Goal: Task Accomplishment & Management: Manage account settings

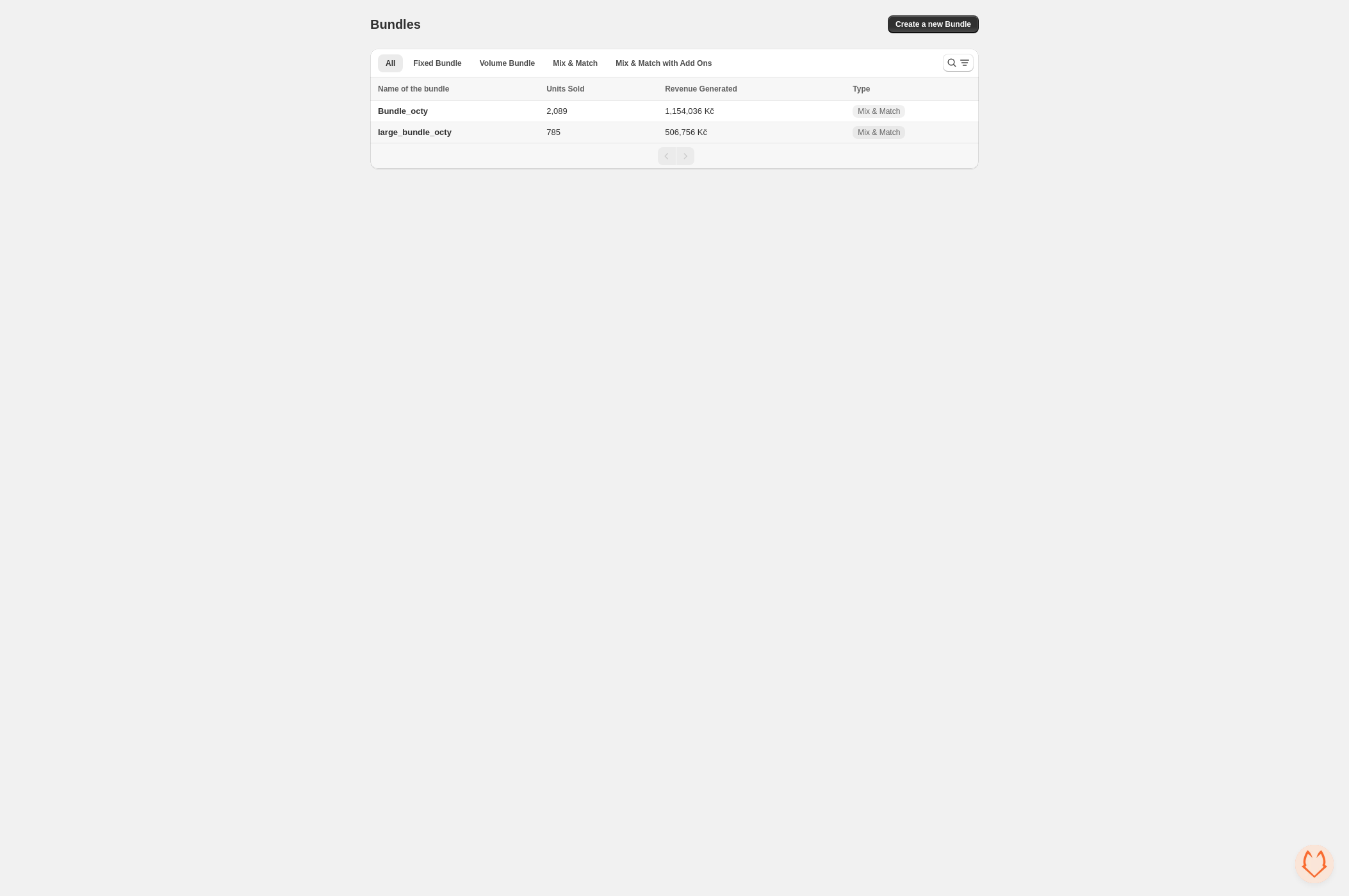
click at [406, 134] on span "large_bundle_octy" at bounding box center [415, 132] width 74 height 10
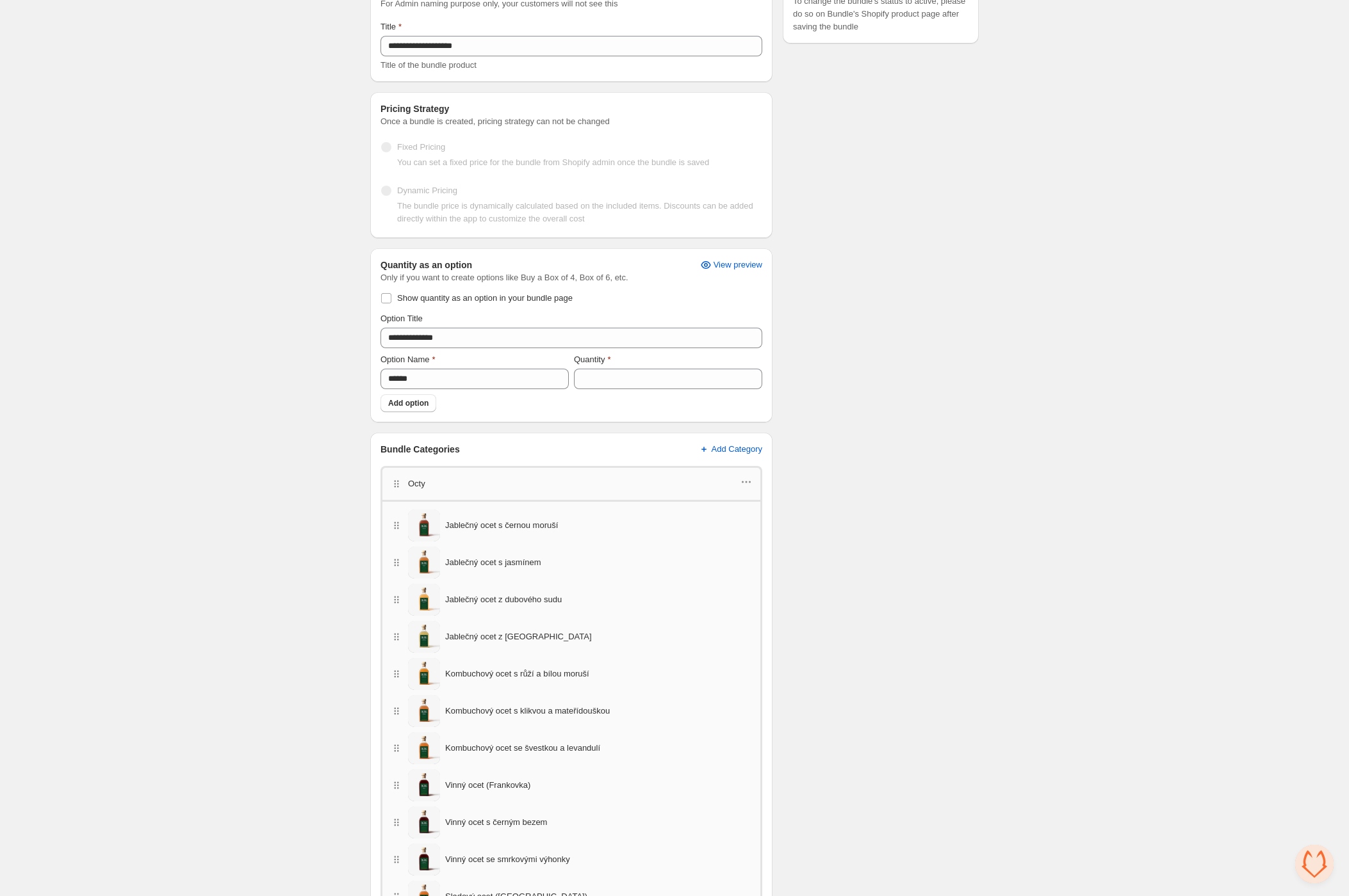
scroll to position [145, 0]
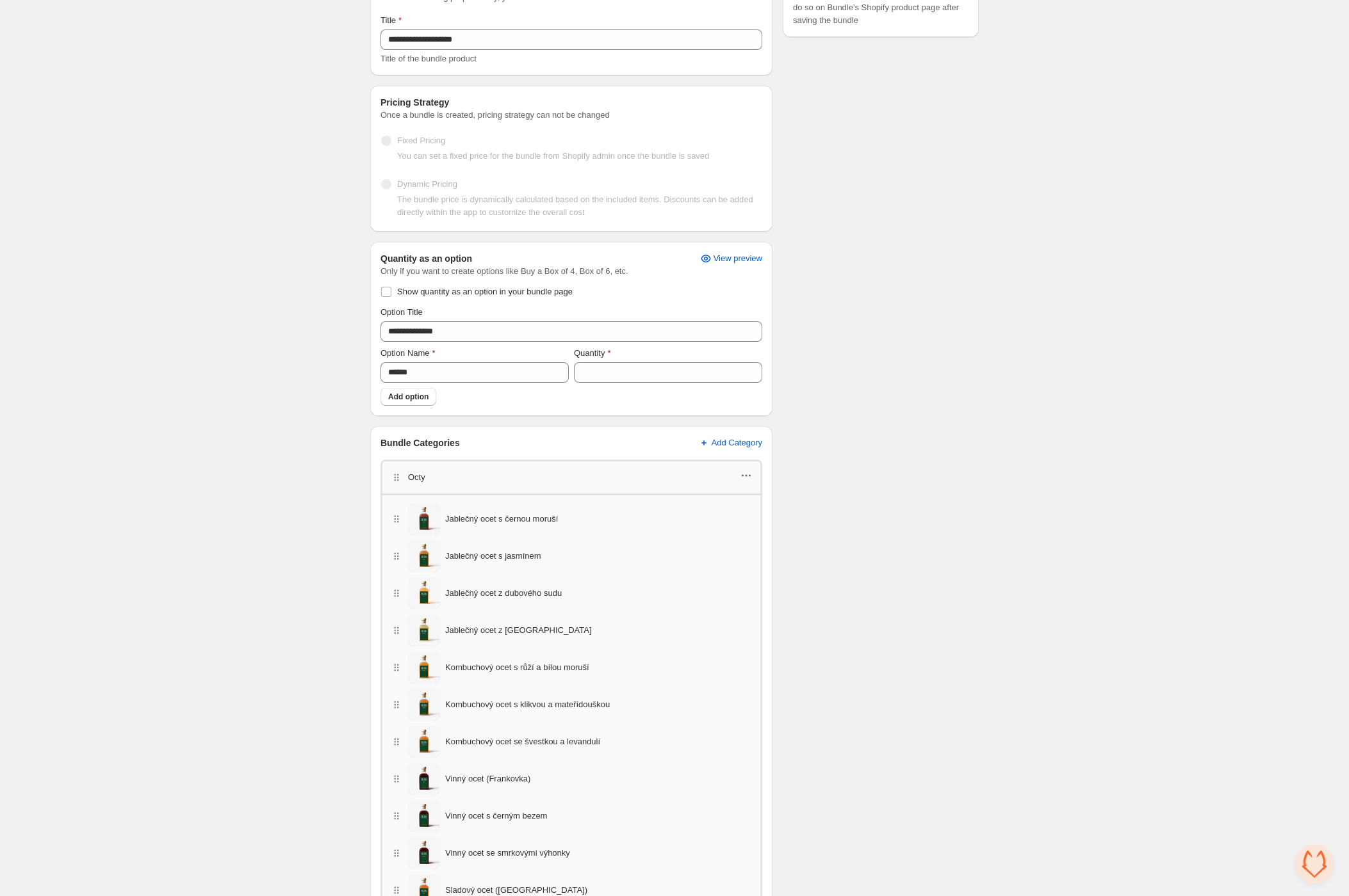
click at [746, 476] on icon "button" at bounding box center [747, 476] width 2 height 2
click at [737, 499] on span "Edit products" at bounding box center [752, 500] width 72 height 12
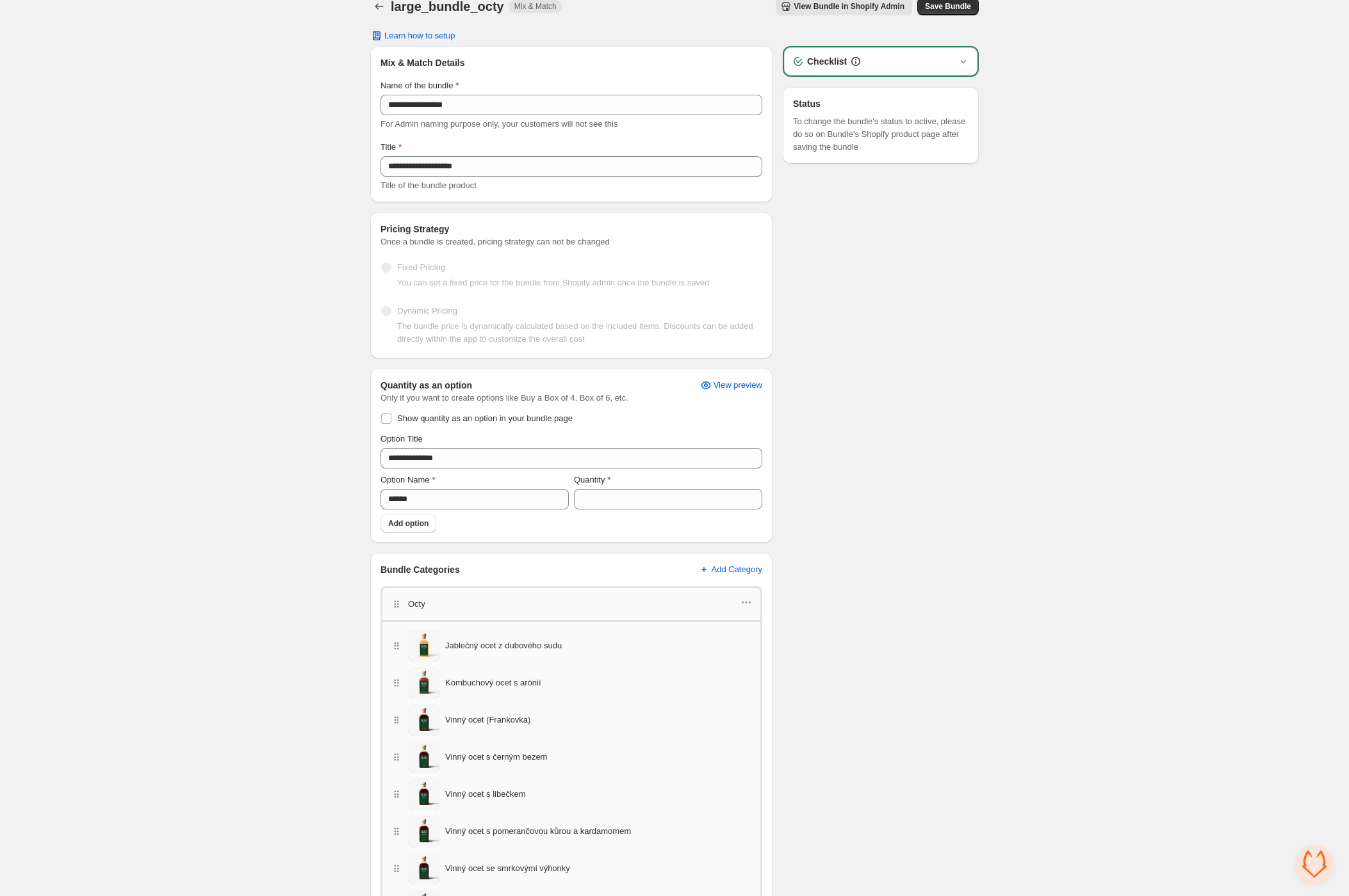
scroll to position [17, 0]
click at [967, 9] on span "Save Bundle" at bounding box center [948, 7] width 46 height 10
click at [374, 12] on icon "Back" at bounding box center [378, 7] width 12 height 12
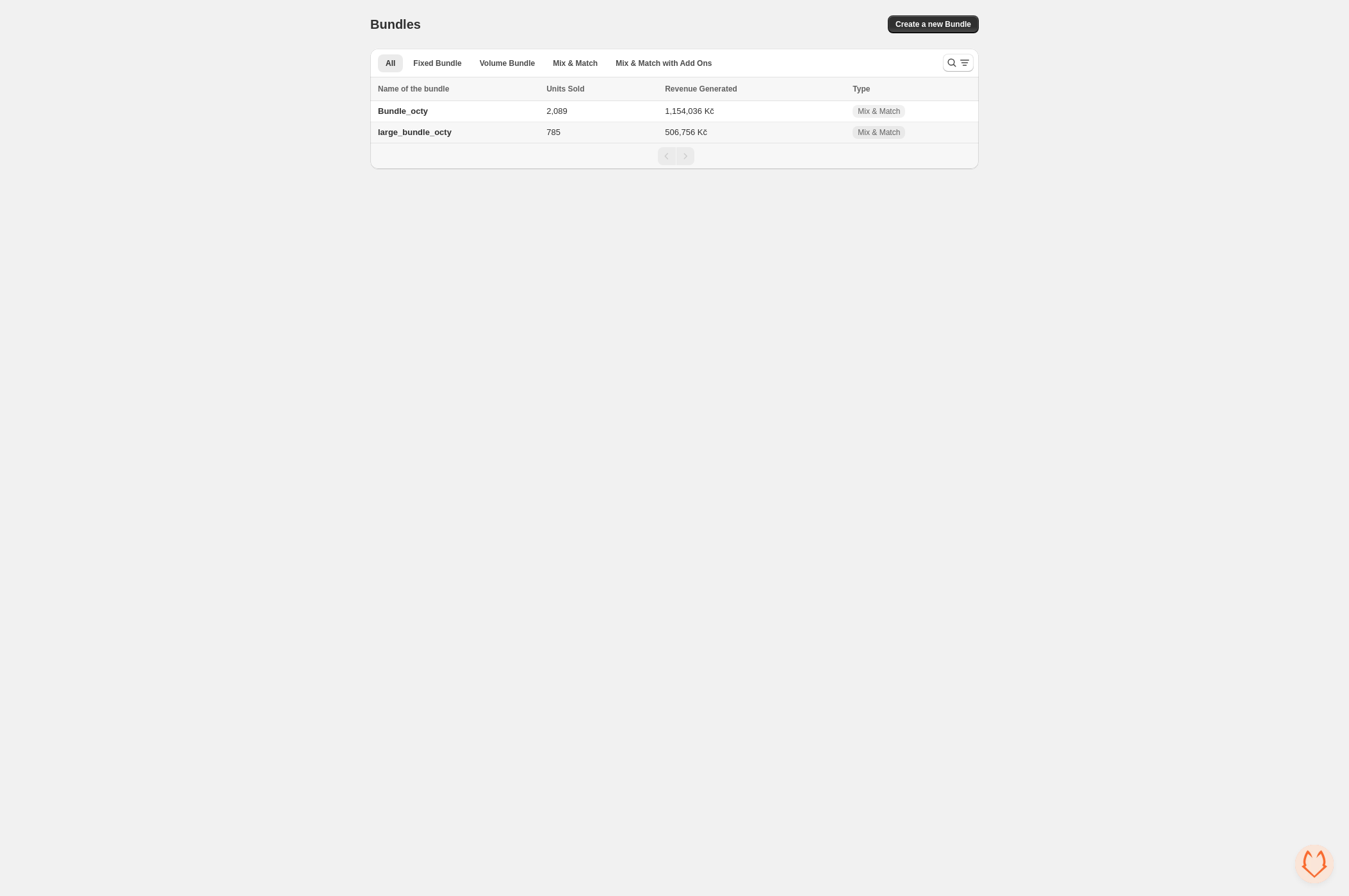
click at [395, 137] on td "large_bundle_octy" at bounding box center [456, 133] width 172 height 22
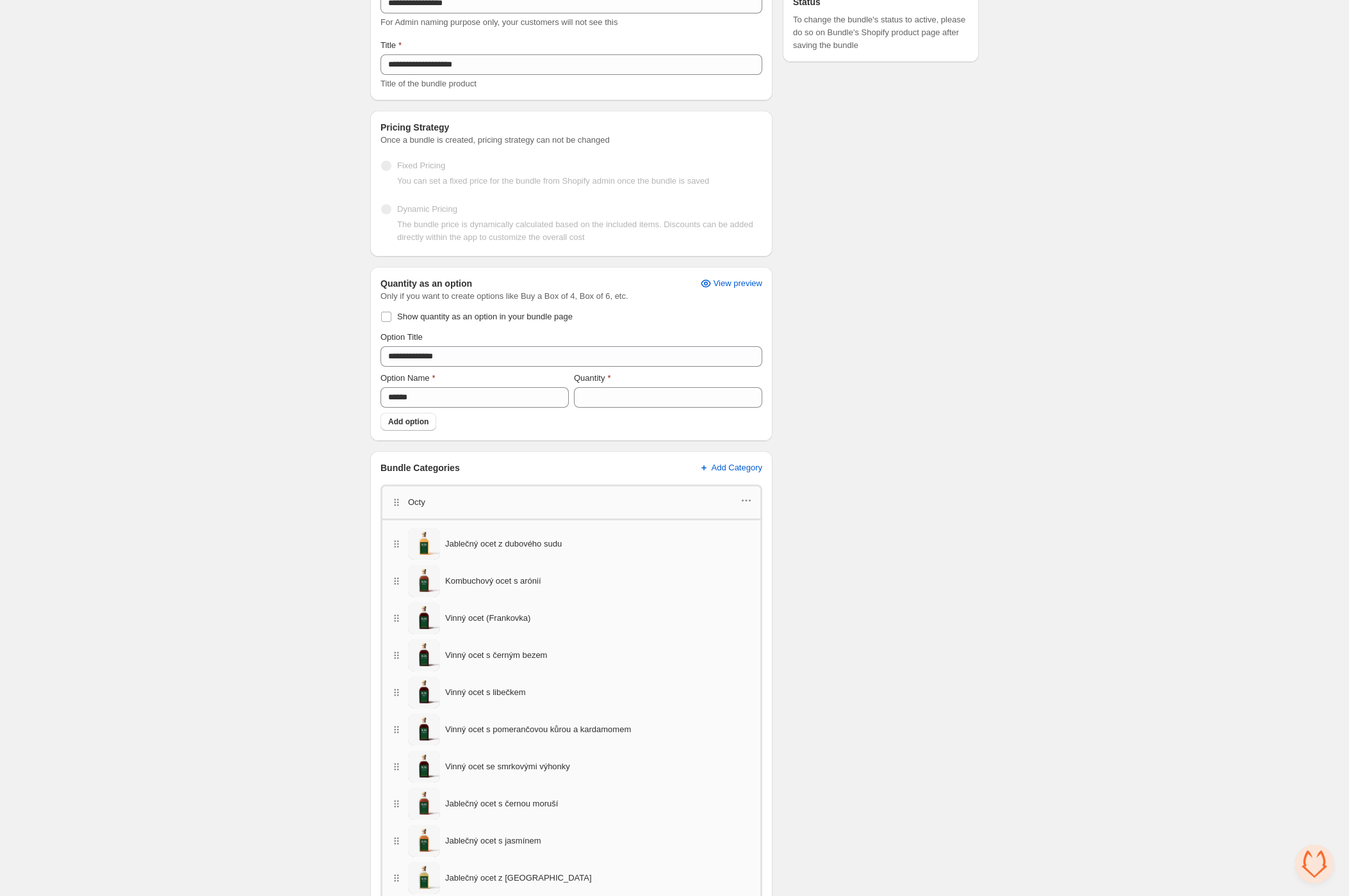
scroll to position [125, 0]
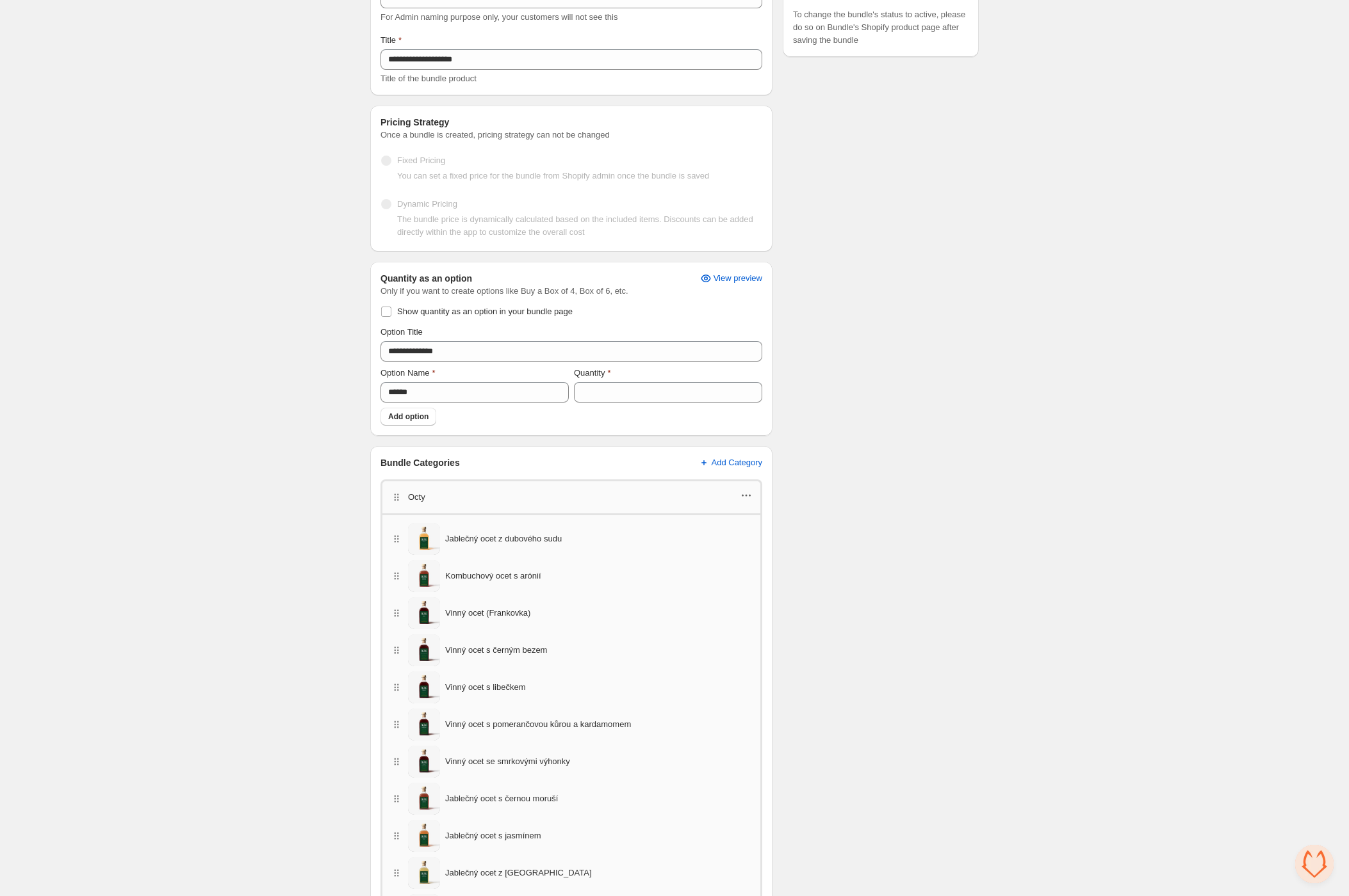
click at [749, 494] on icon "button" at bounding box center [746, 495] width 12 height 12
click at [752, 489] on div "Octy" at bounding box center [571, 496] width 382 height 34
click at [750, 494] on icon "button" at bounding box center [746, 495] width 12 height 12
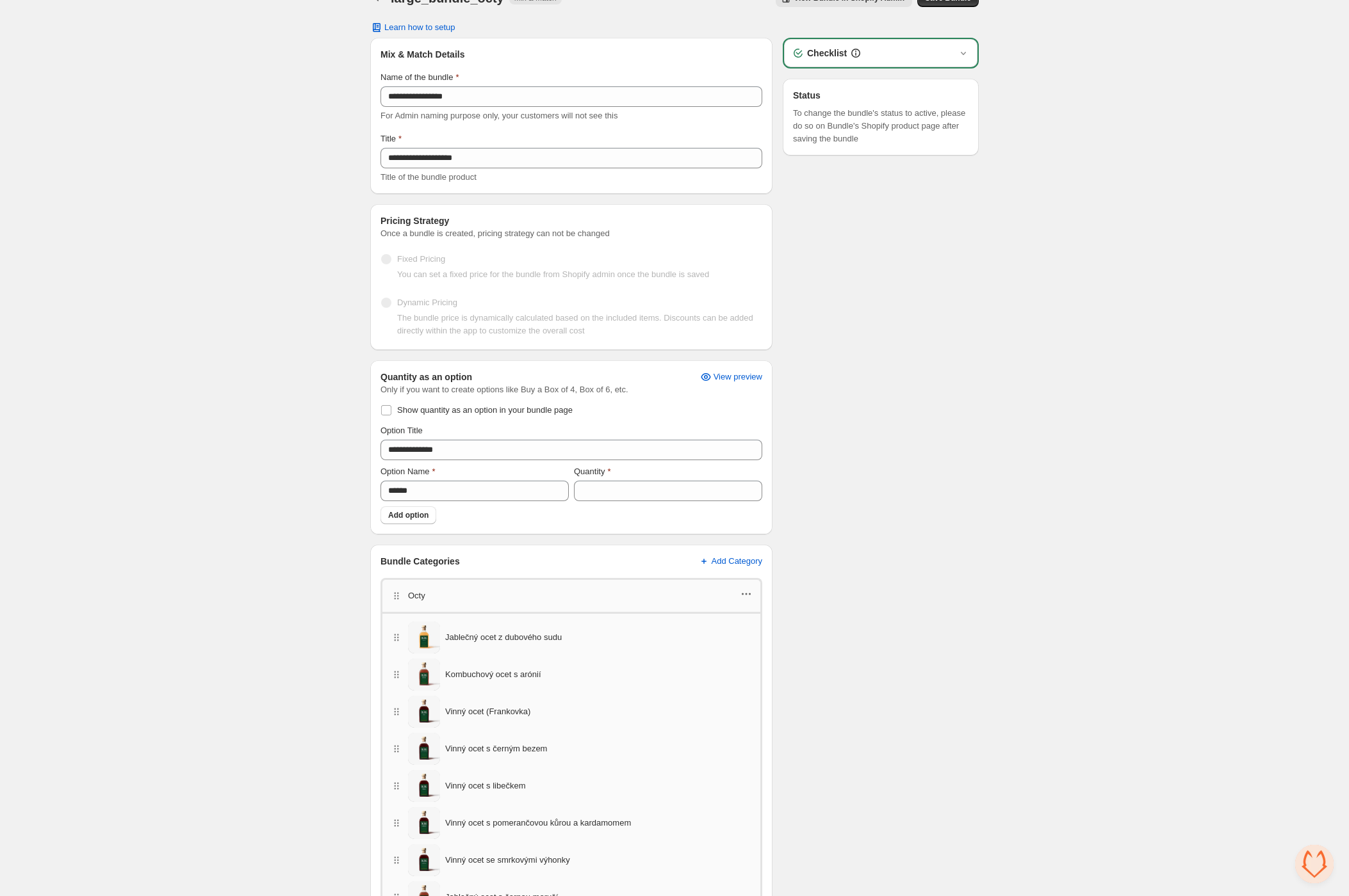
scroll to position [19, 0]
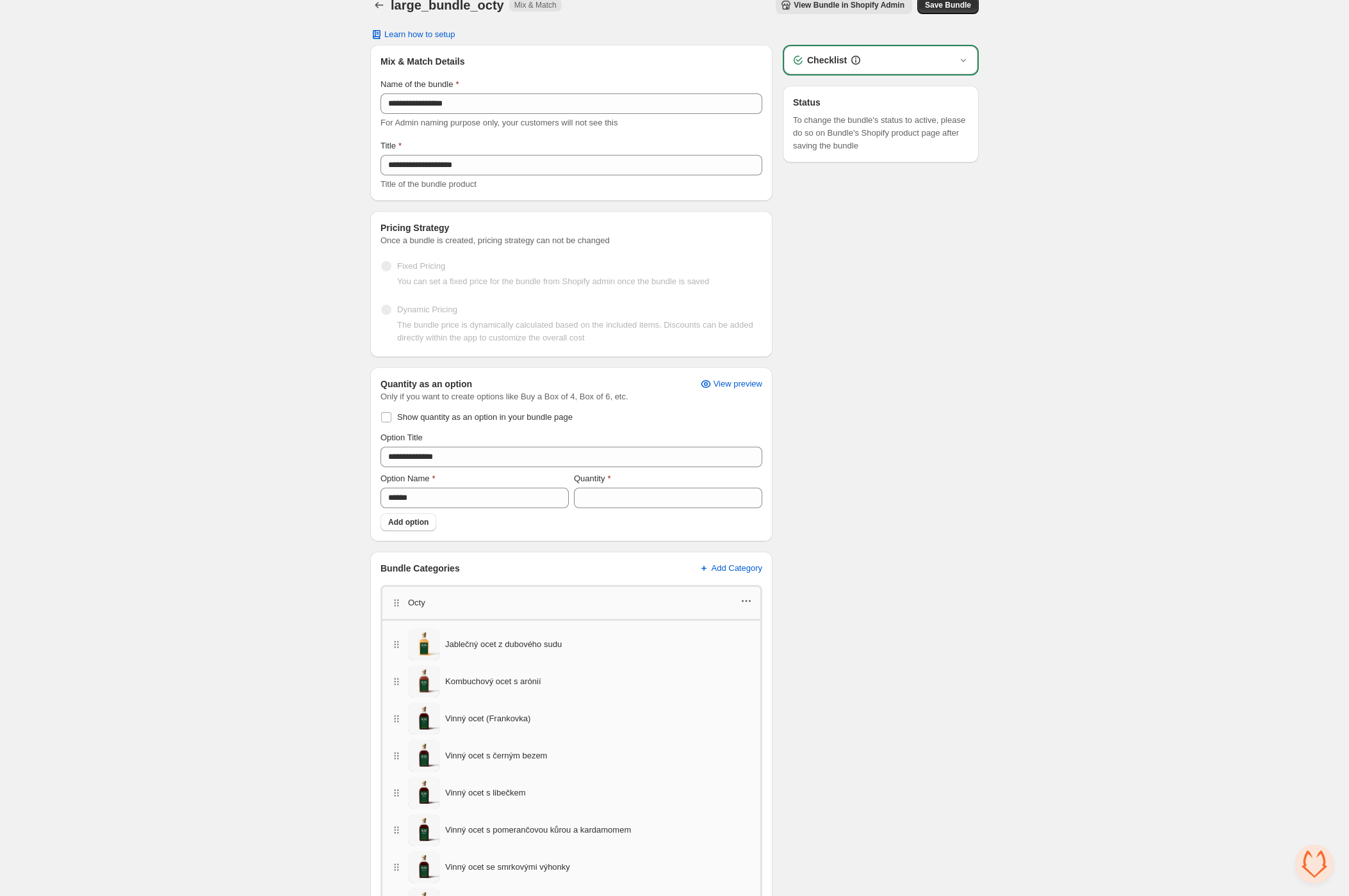
click at [744, 606] on icon "button" at bounding box center [746, 601] width 12 height 12
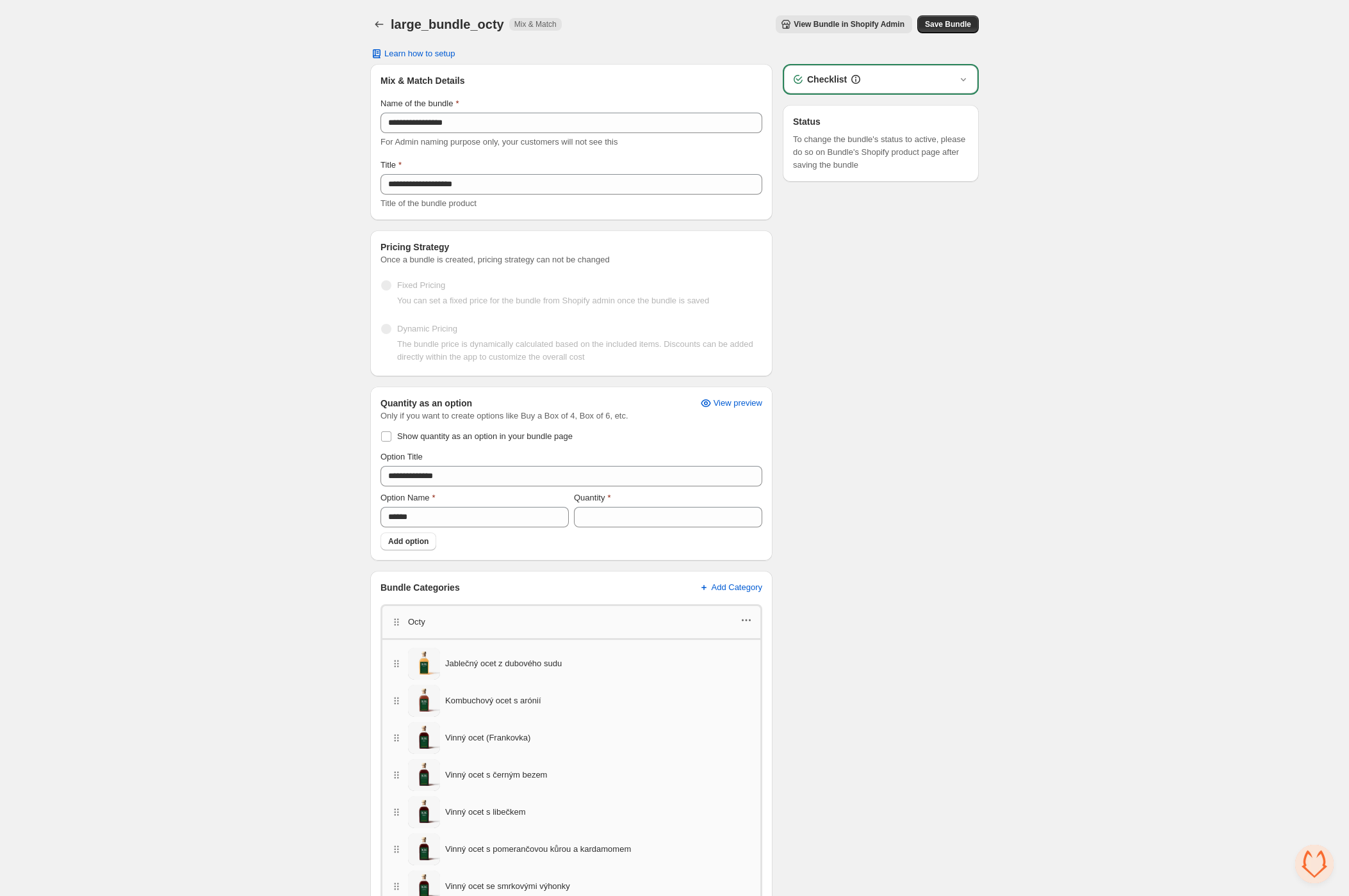
click at [747, 620] on icon "button" at bounding box center [746, 620] width 12 height 12
click at [742, 644] on span "Edit products" at bounding box center [751, 644] width 72 height 12
click at [747, 622] on icon "button" at bounding box center [746, 620] width 12 height 12
click at [723, 644] on span "Edit products" at bounding box center [751, 644] width 72 height 12
click at [744, 616] on icon "button" at bounding box center [746, 620] width 12 height 12
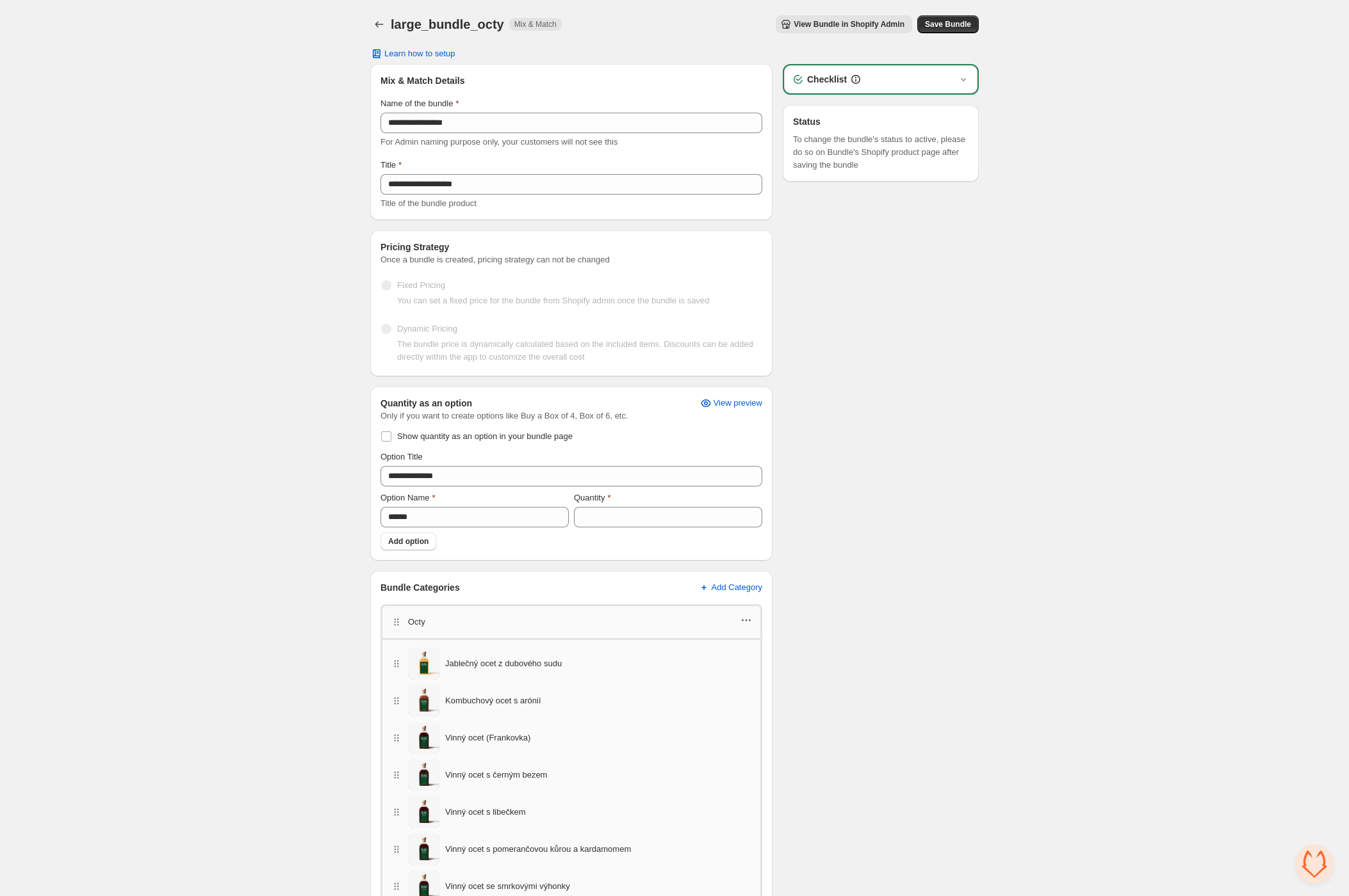
click at [744, 616] on icon "button" at bounding box center [746, 620] width 12 height 12
click at [742, 648] on span "Edit products" at bounding box center [751, 644] width 72 height 12
click at [747, 617] on icon "button" at bounding box center [746, 620] width 12 height 12
click at [745, 643] on span "Edit products" at bounding box center [751, 644] width 72 height 12
